Goal: Find specific page/section: Find specific page/section

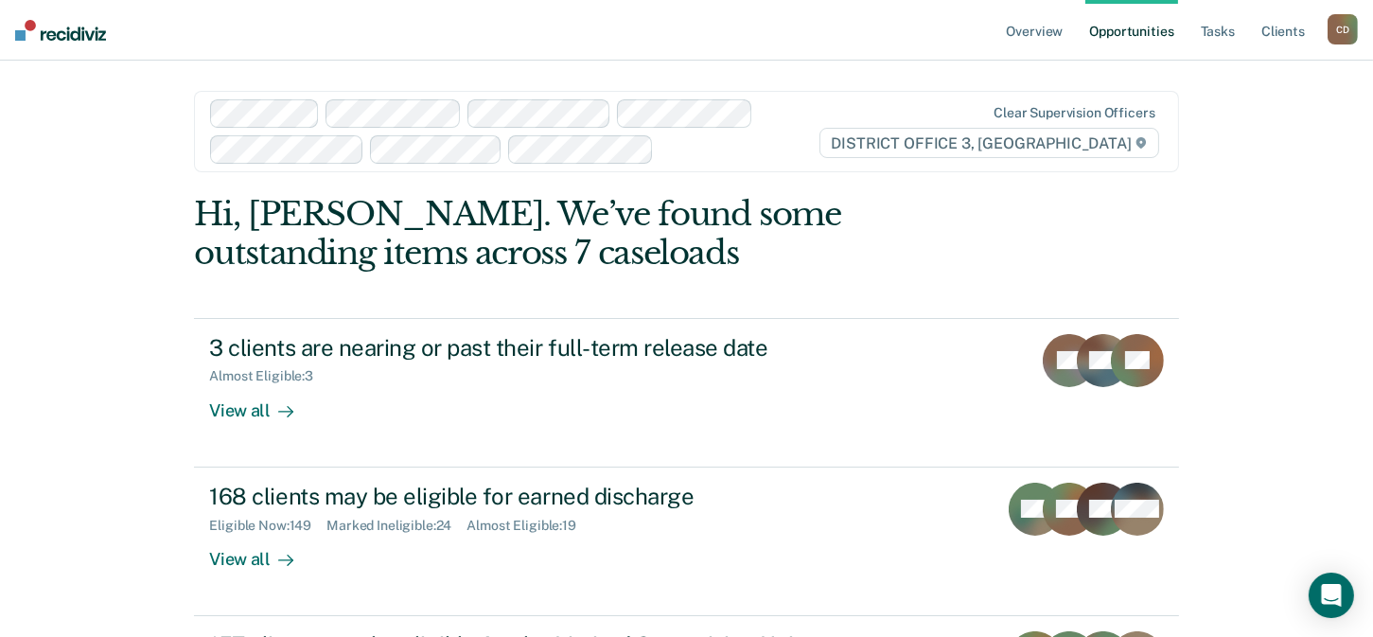
click at [1336, 19] on div "C D" at bounding box center [1342, 29] width 30 height 30
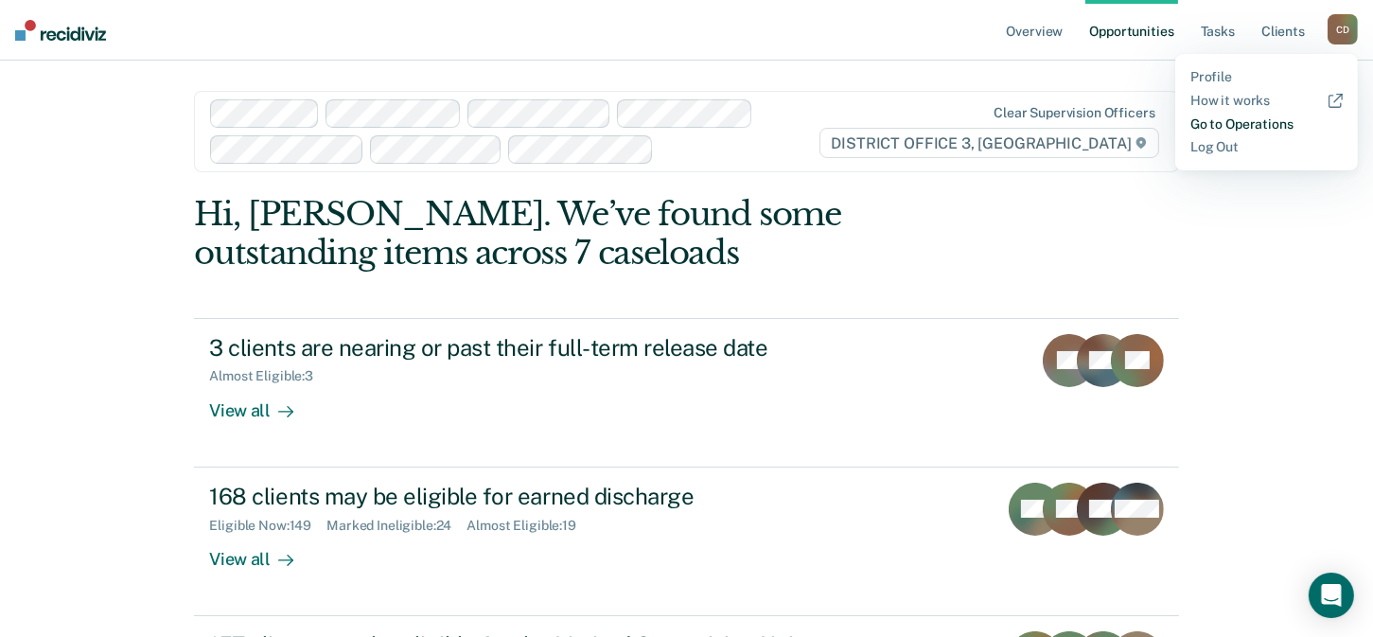
click at [1264, 127] on link "Go to Operations" at bounding box center [1266, 124] width 152 height 16
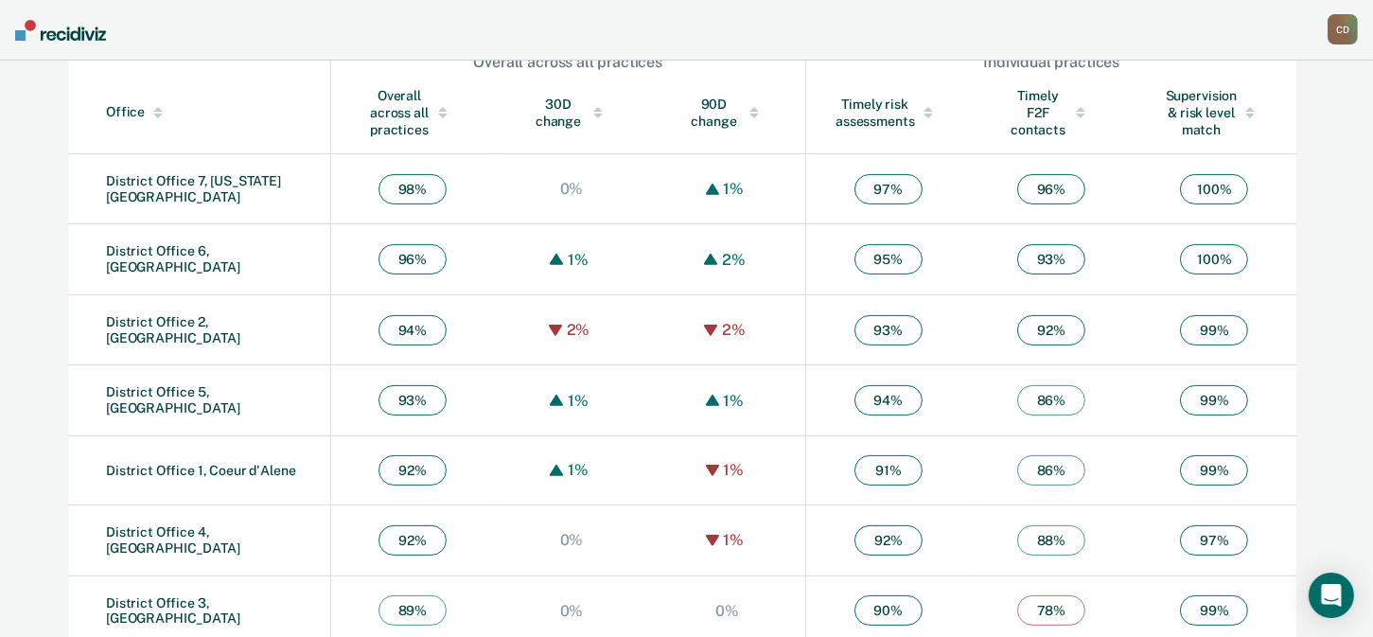
scroll to position [696, 0]
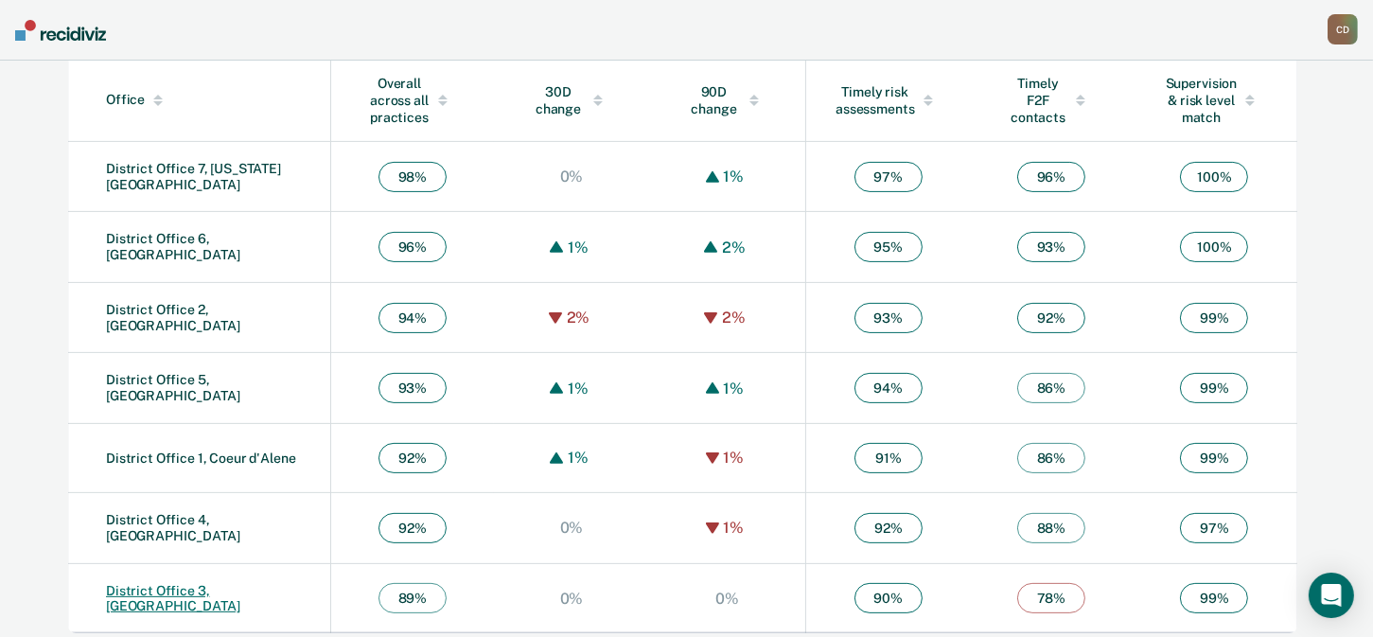
click at [215, 591] on link "District Office 3, [GEOGRAPHIC_DATA]" at bounding box center [173, 598] width 134 height 31
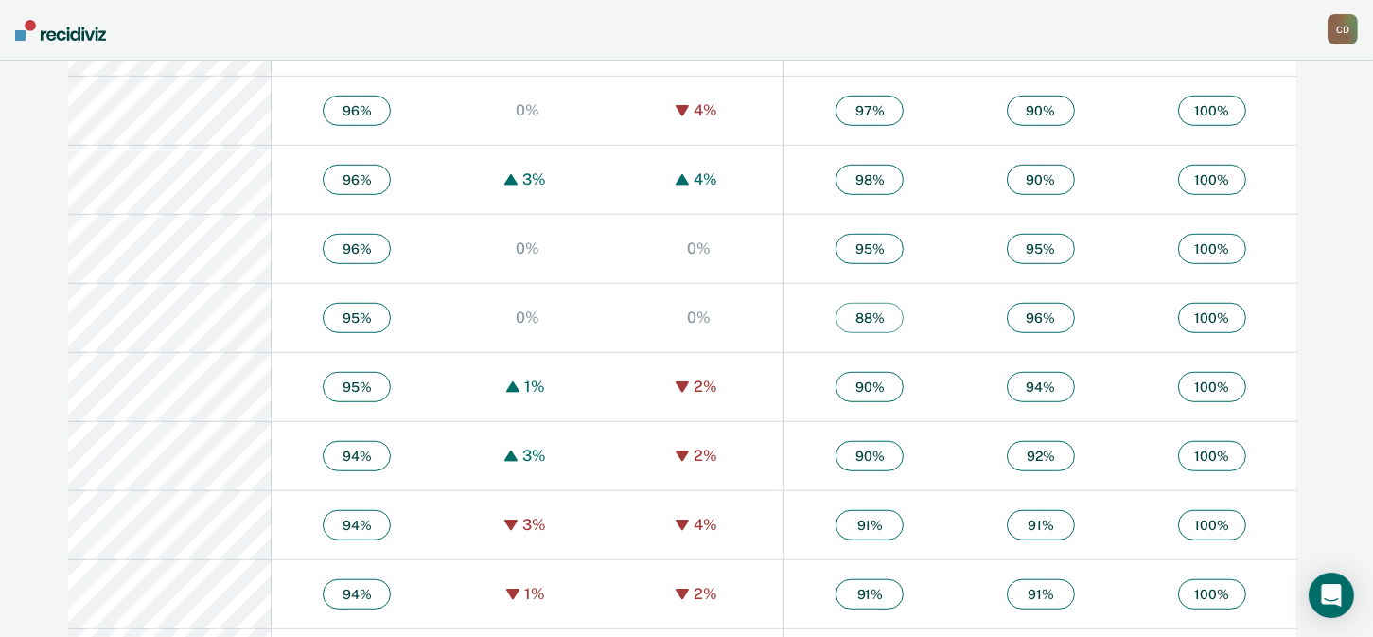
scroll to position [1703, 0]
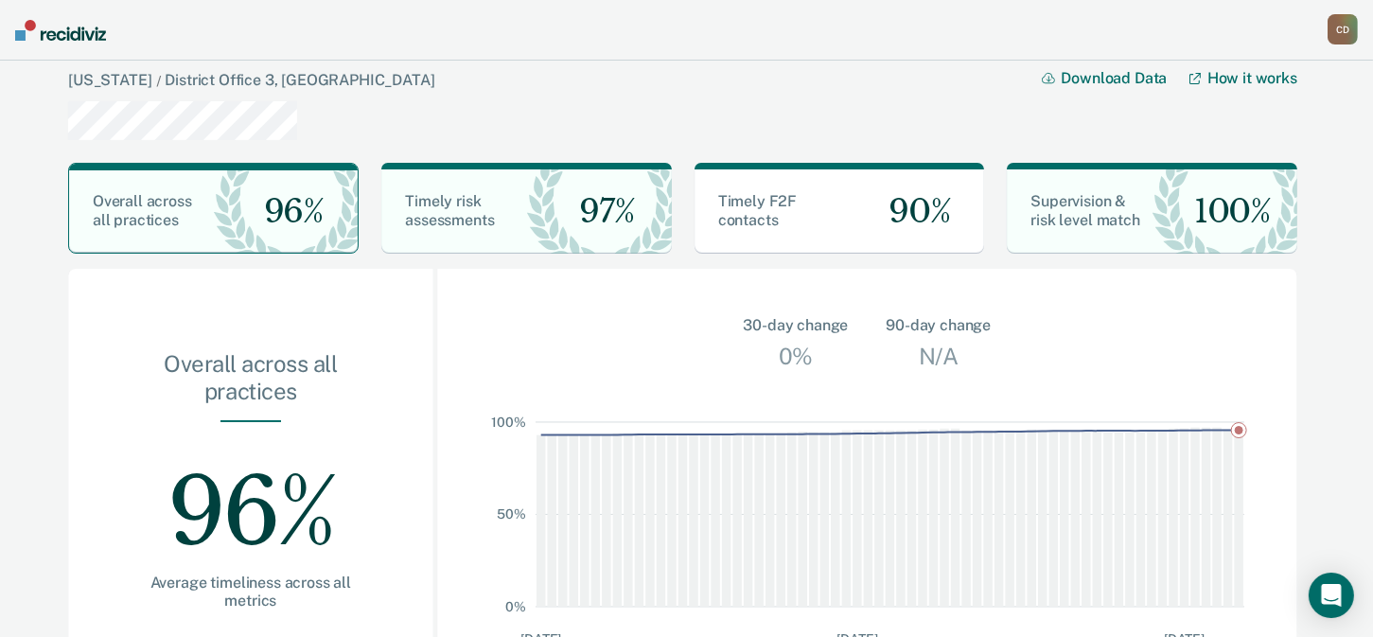
click at [1333, 36] on div "C D" at bounding box center [1342, 29] width 30 height 30
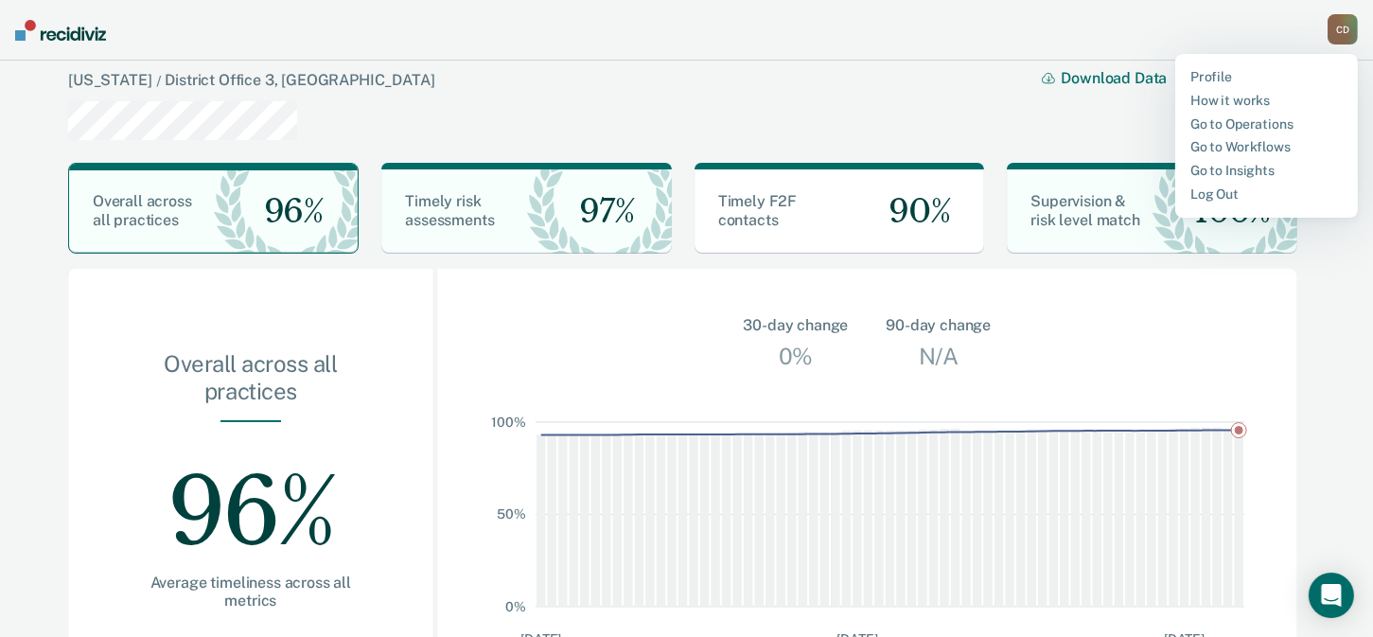
click at [971, 130] on div "[US_STATE] / District Office 3, [GEOGRAPHIC_DATA] Download Data How it works" at bounding box center [682, 104] width 1229 height 87
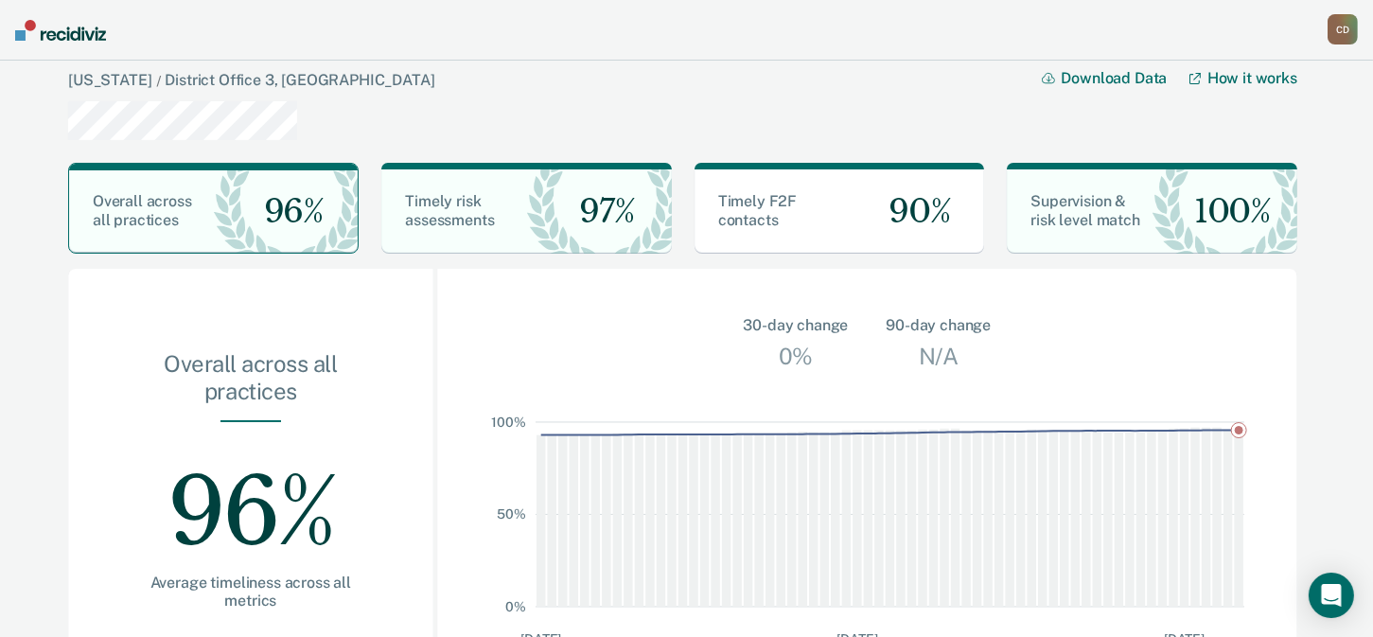
click at [1352, 26] on div "C D" at bounding box center [1342, 29] width 30 height 30
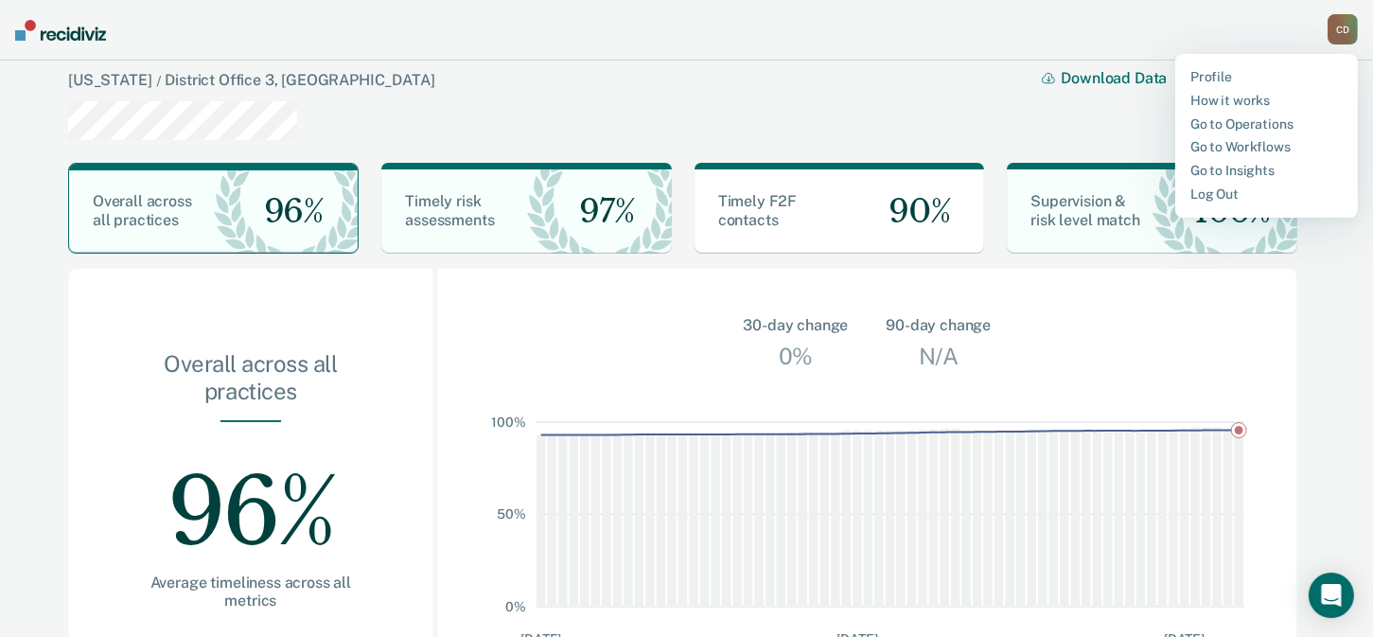
scroll to position [84, 0]
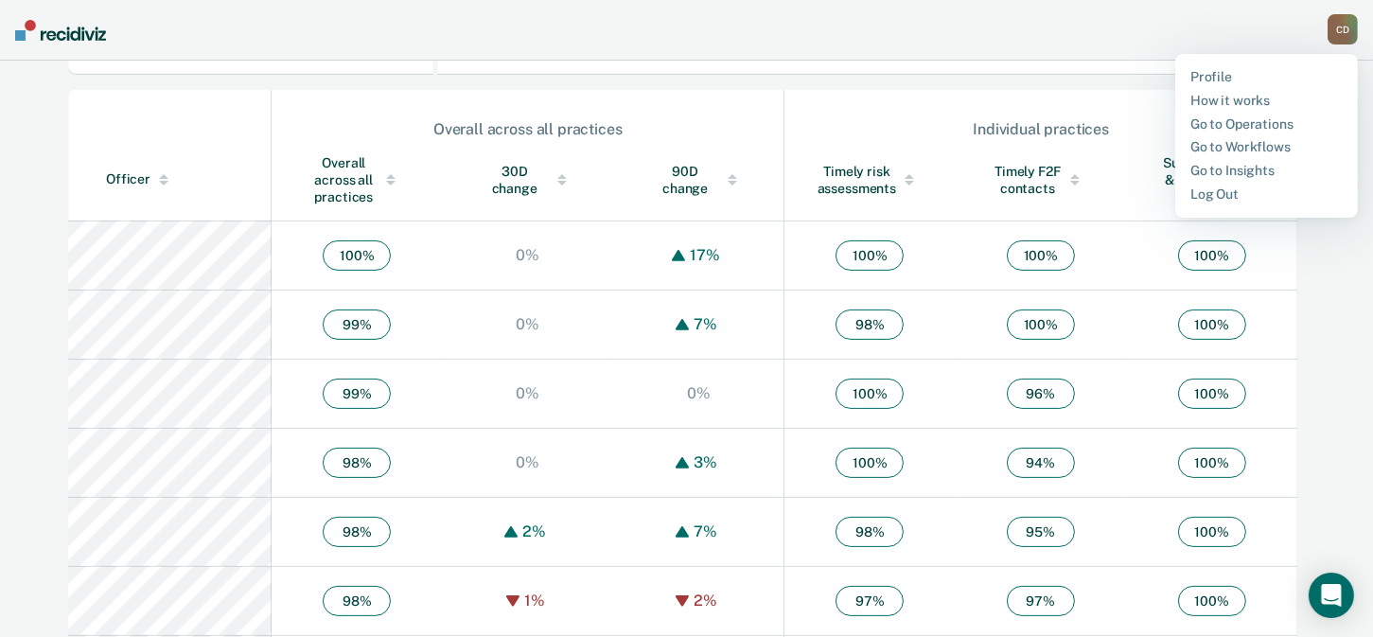
scroll to position [662, 0]
